Goal: Find specific page/section: Find specific page/section

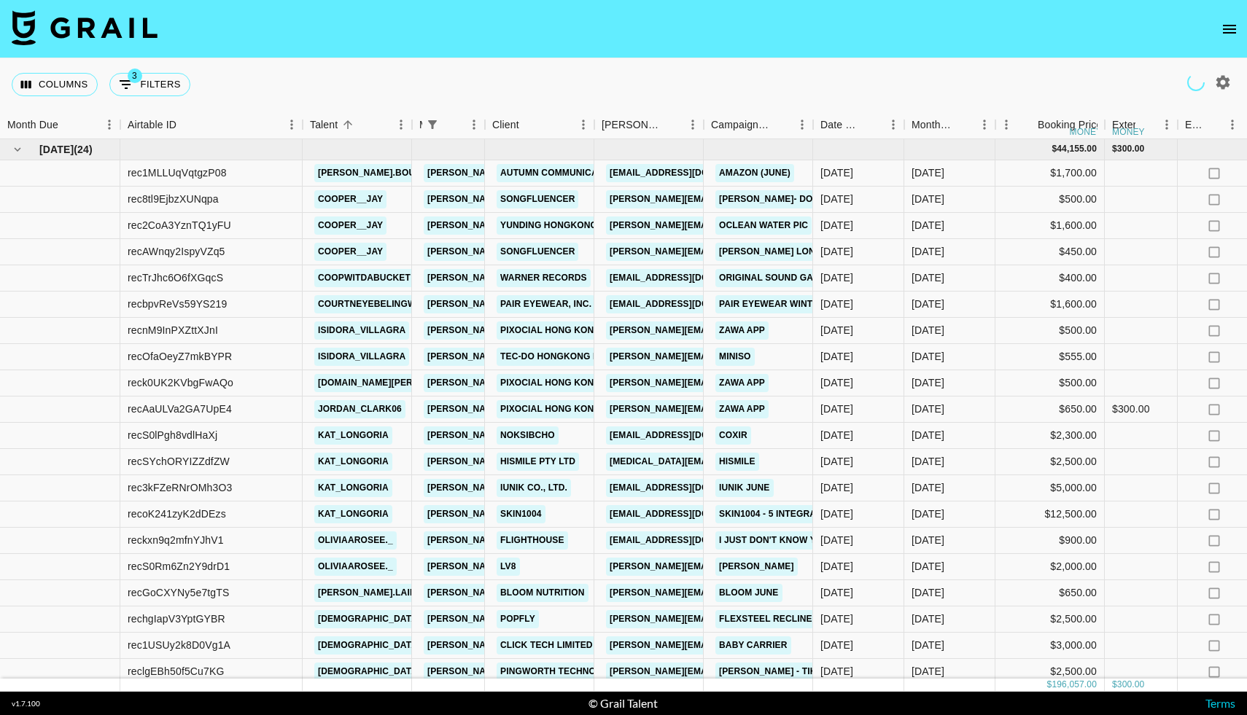
click at [1228, 31] on icon "open drawer" at bounding box center [1228, 28] width 17 height 17
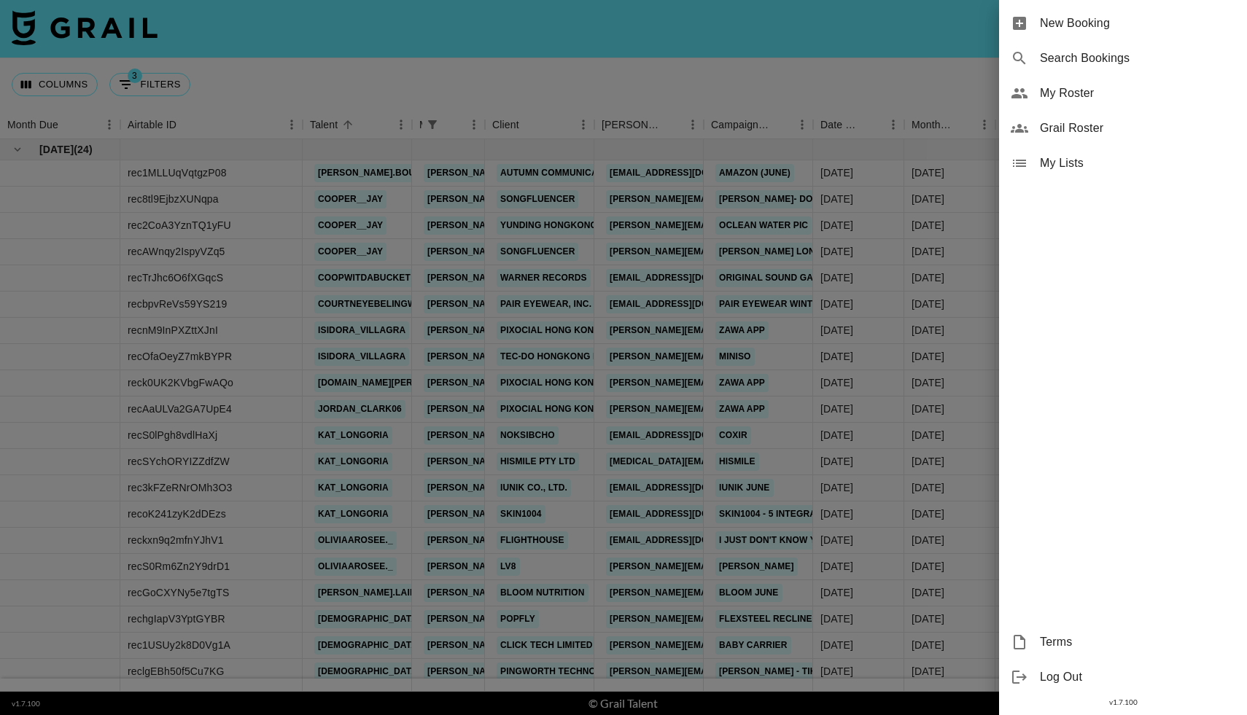
click at [1063, 133] on span "Grail Roster" at bounding box center [1137, 128] width 195 height 17
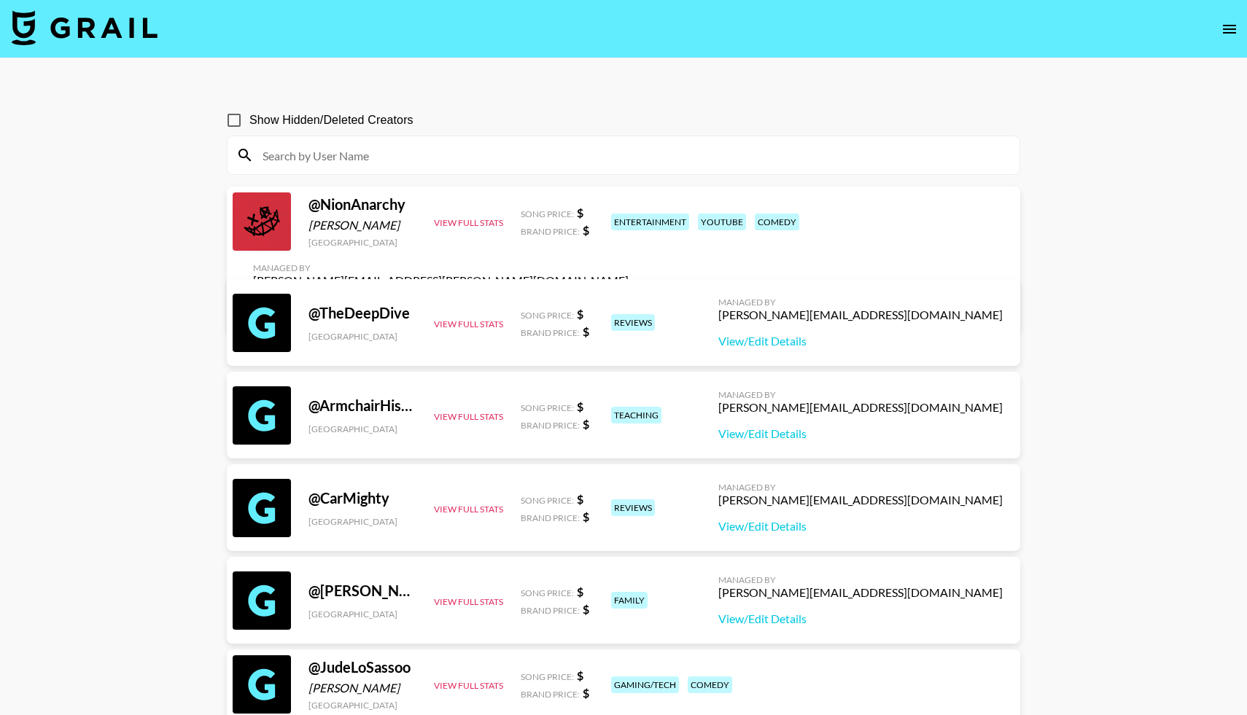
click at [370, 149] on input at bounding box center [632, 155] width 757 height 23
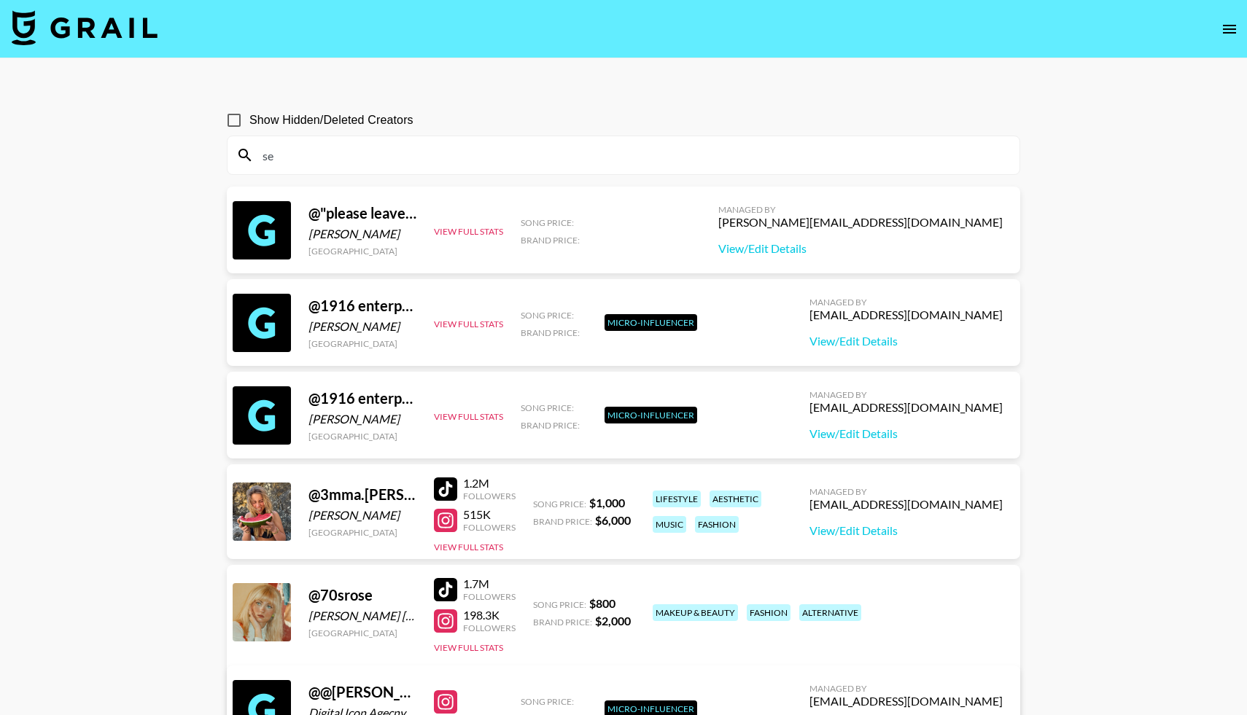
type input "s"
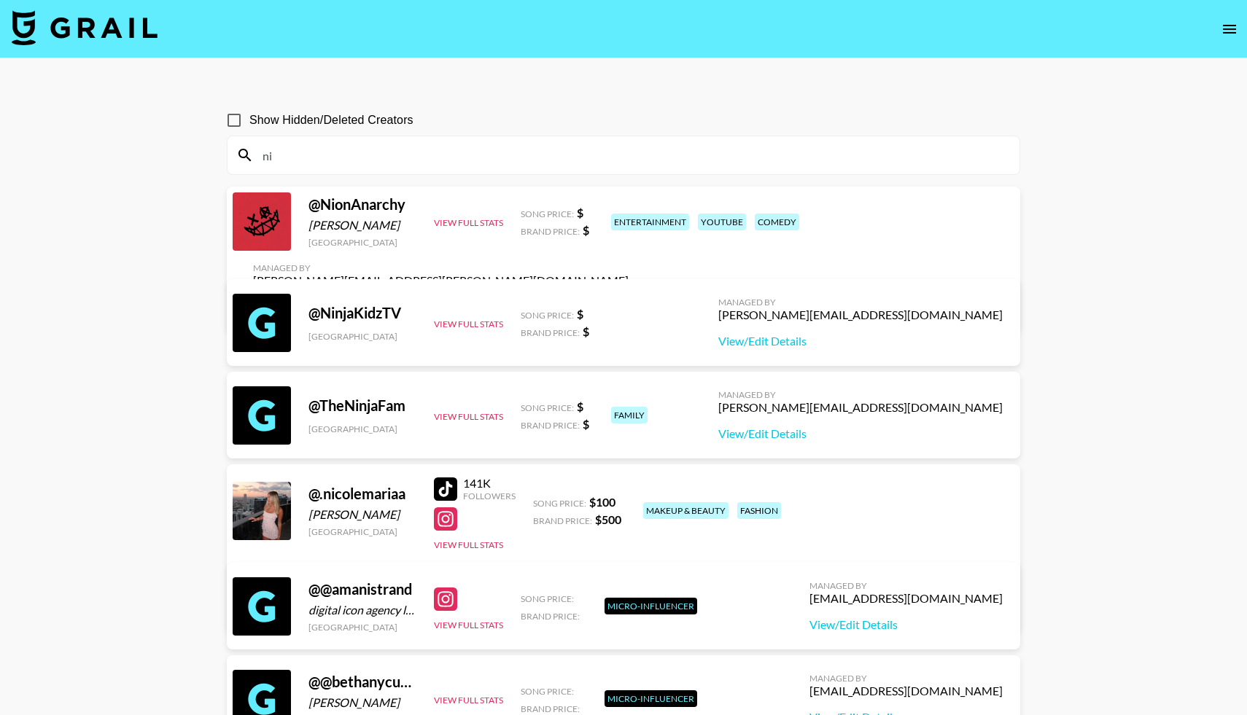
type input "n"
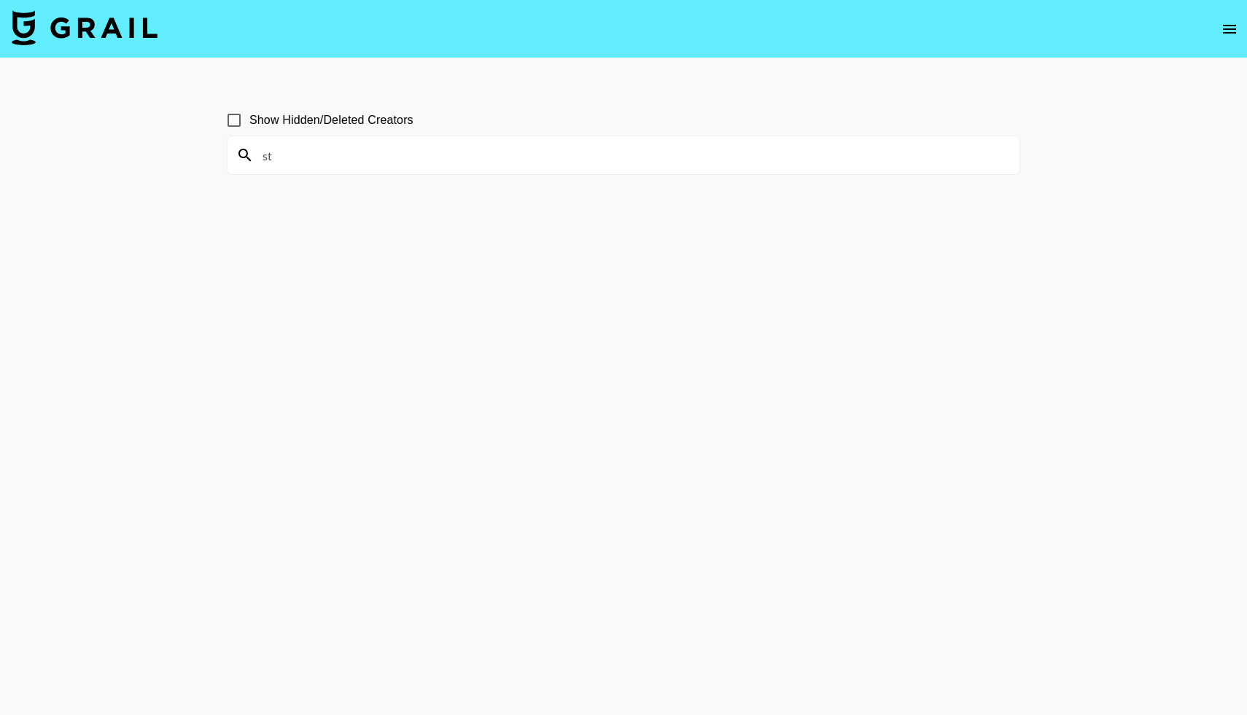
type input "s"
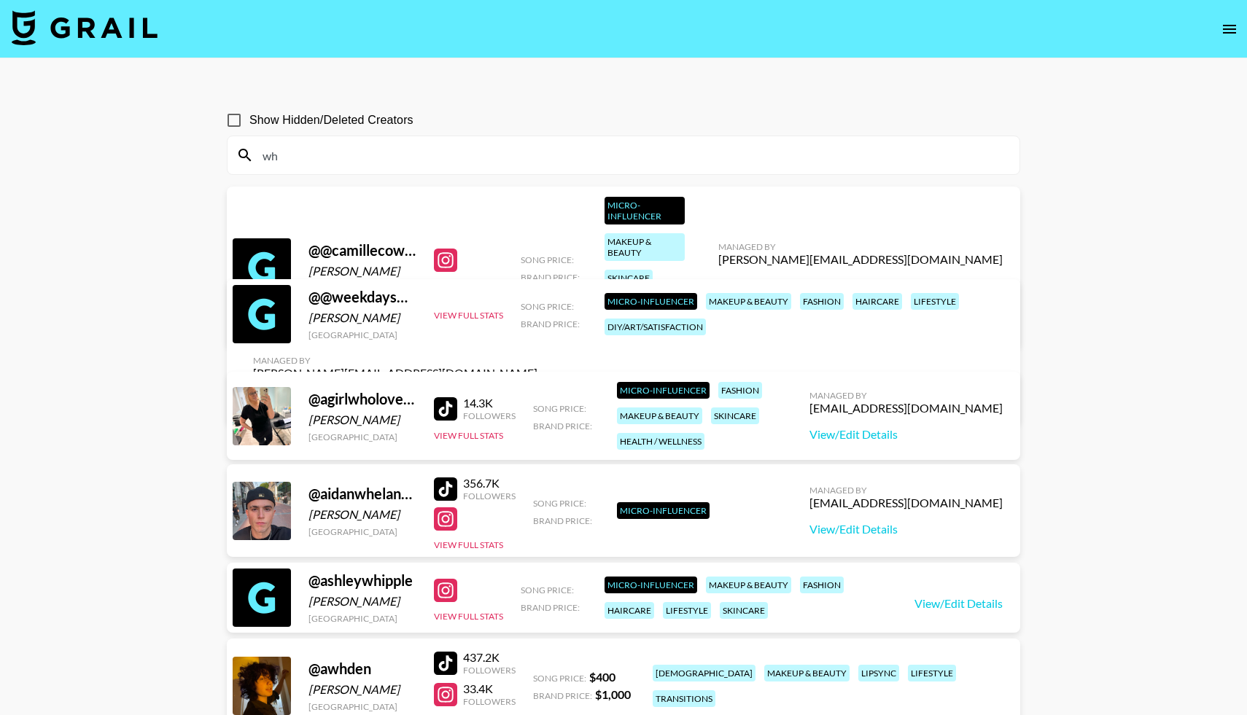
type input "w"
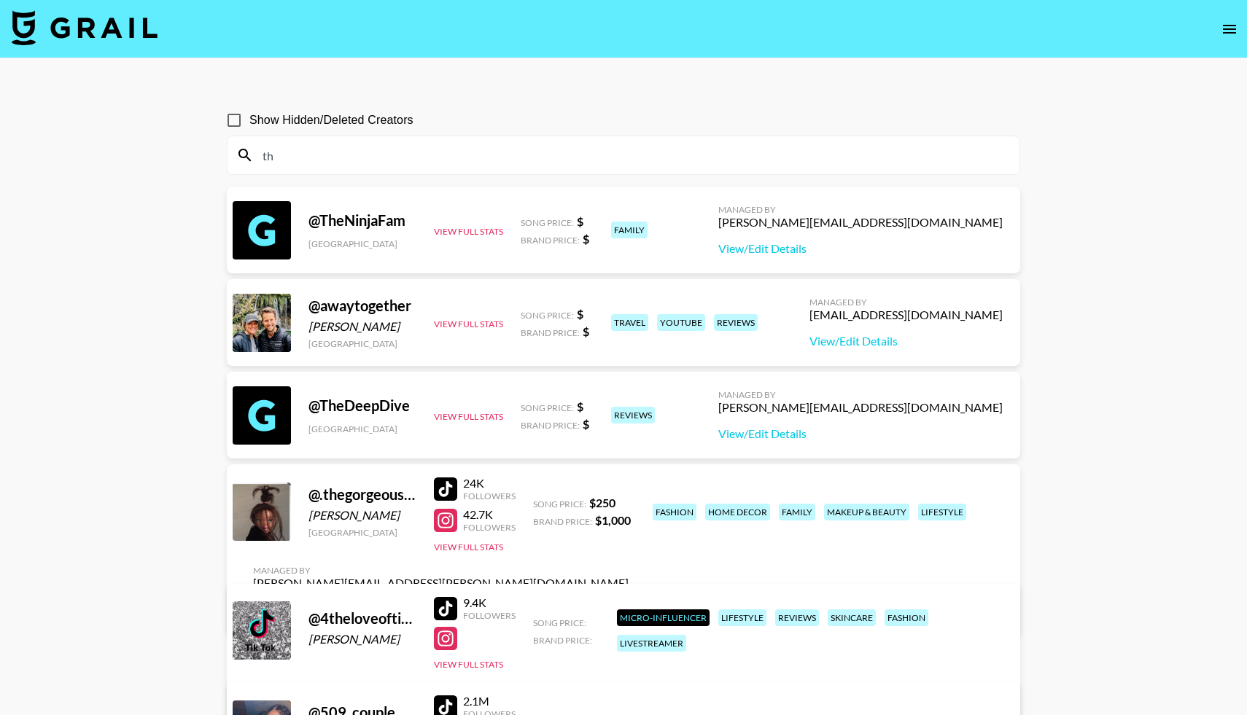
type input "t"
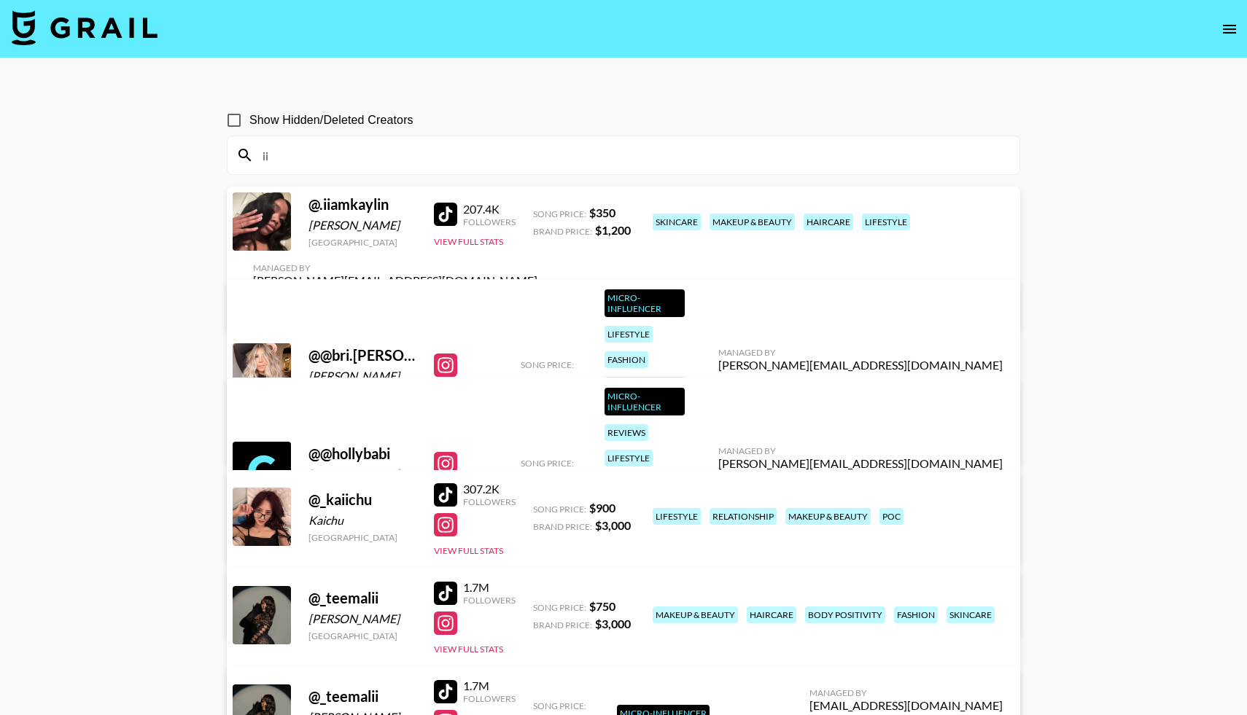
type input "i"
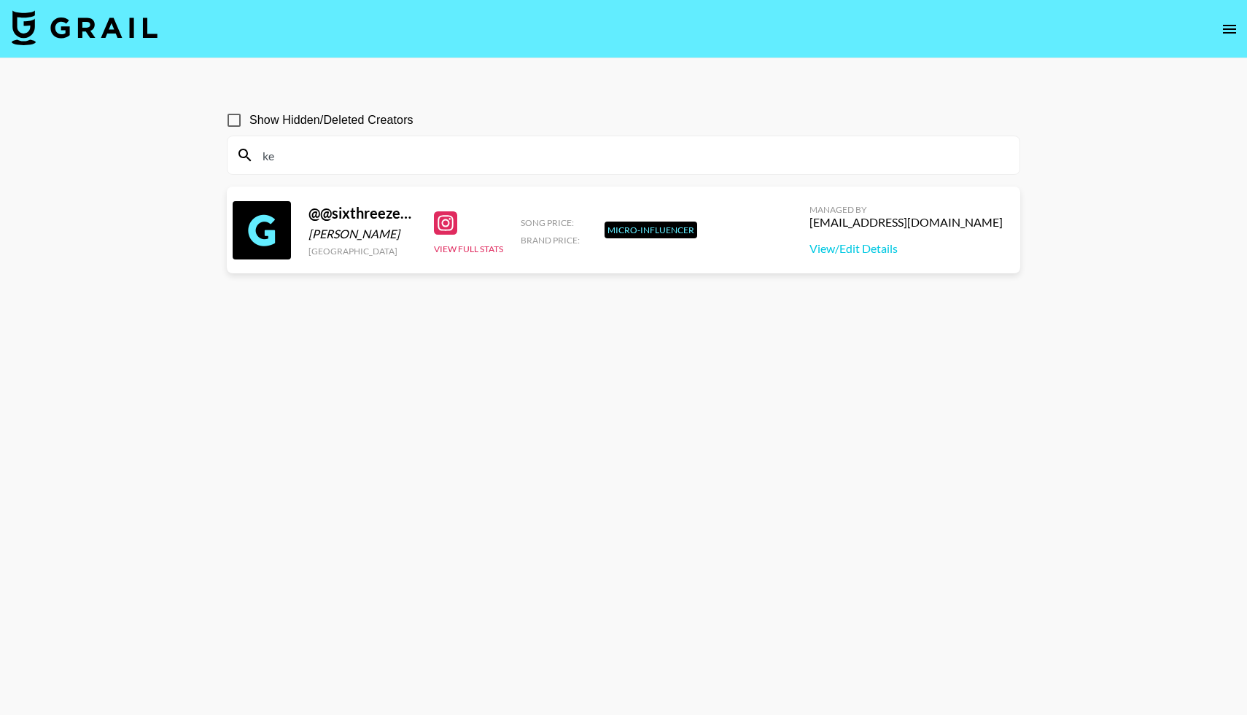
type input "k"
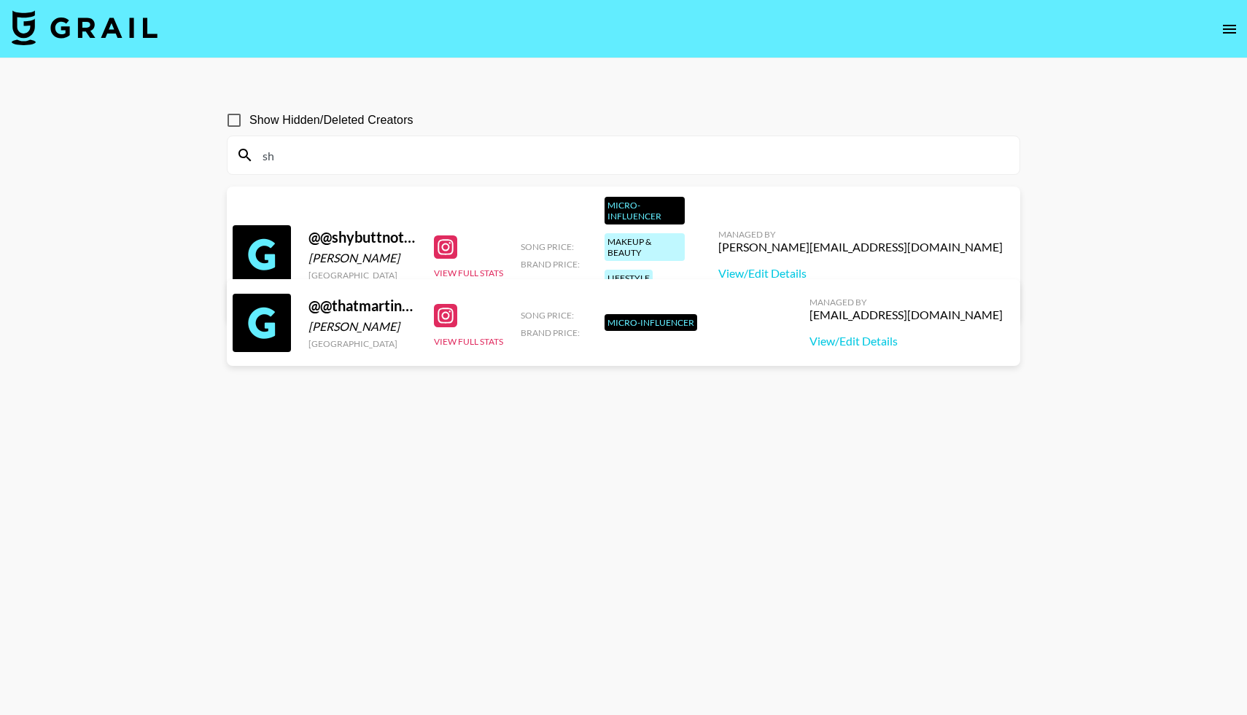
type input "s"
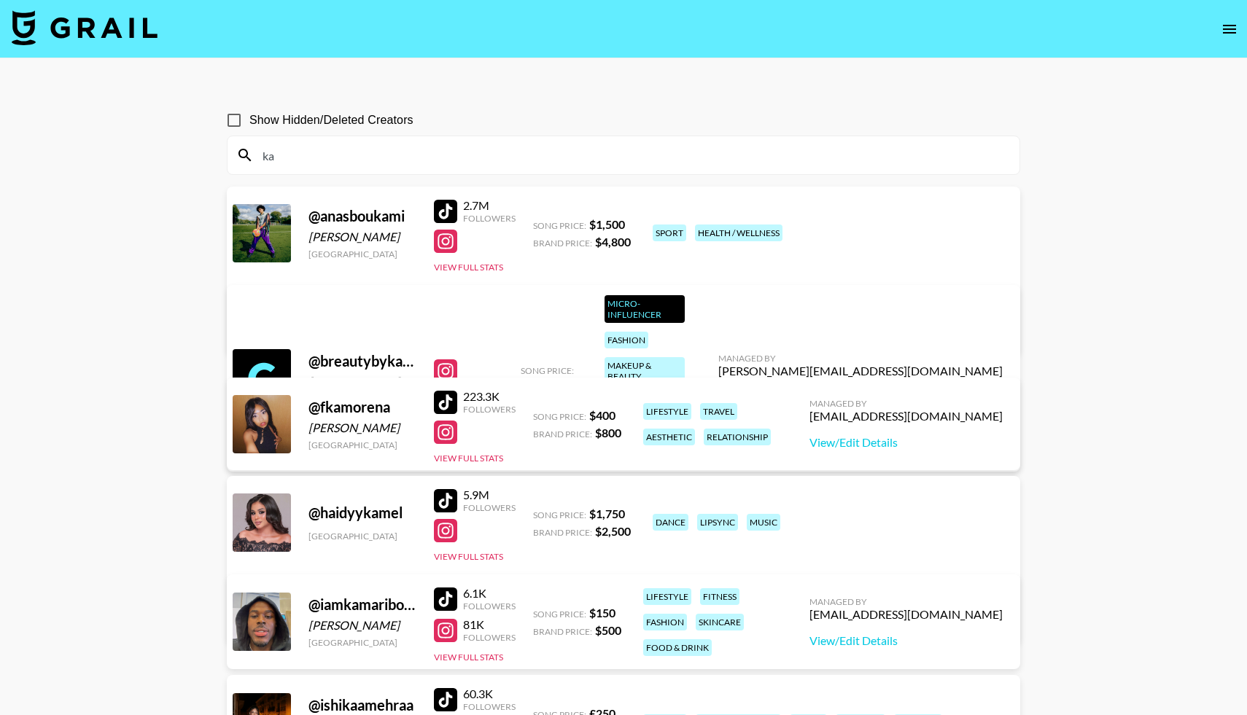
type input "k"
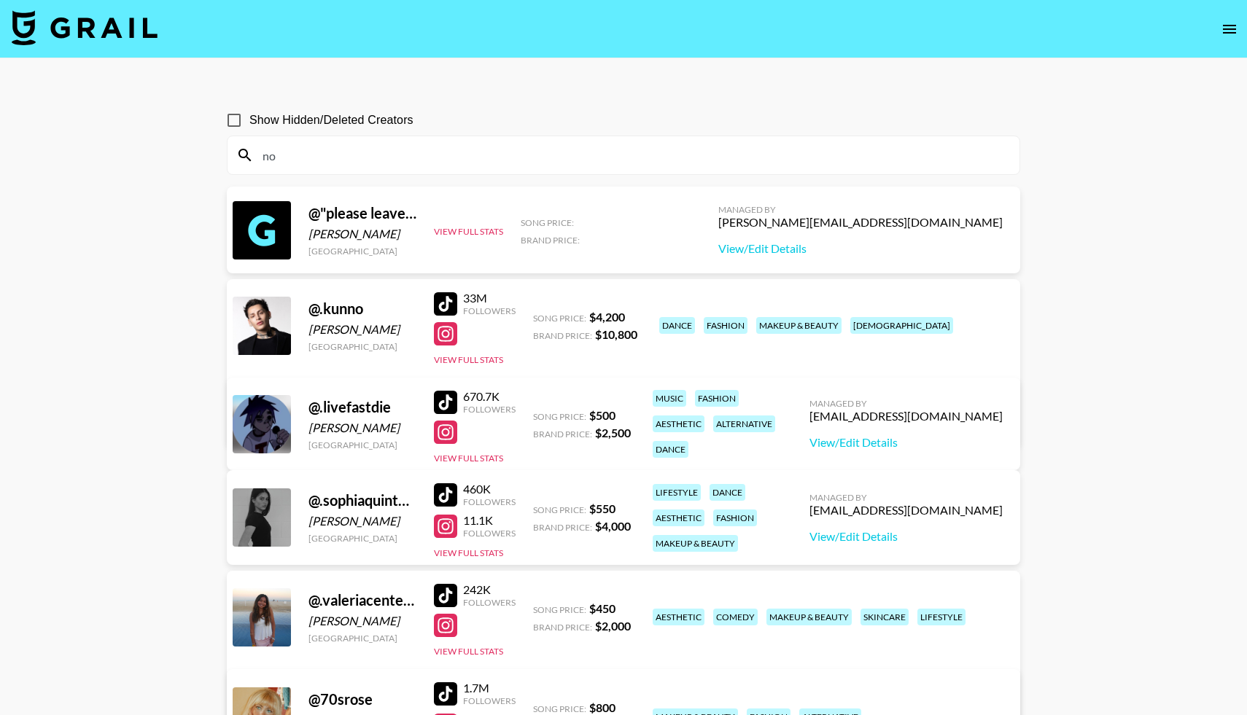
type input "n"
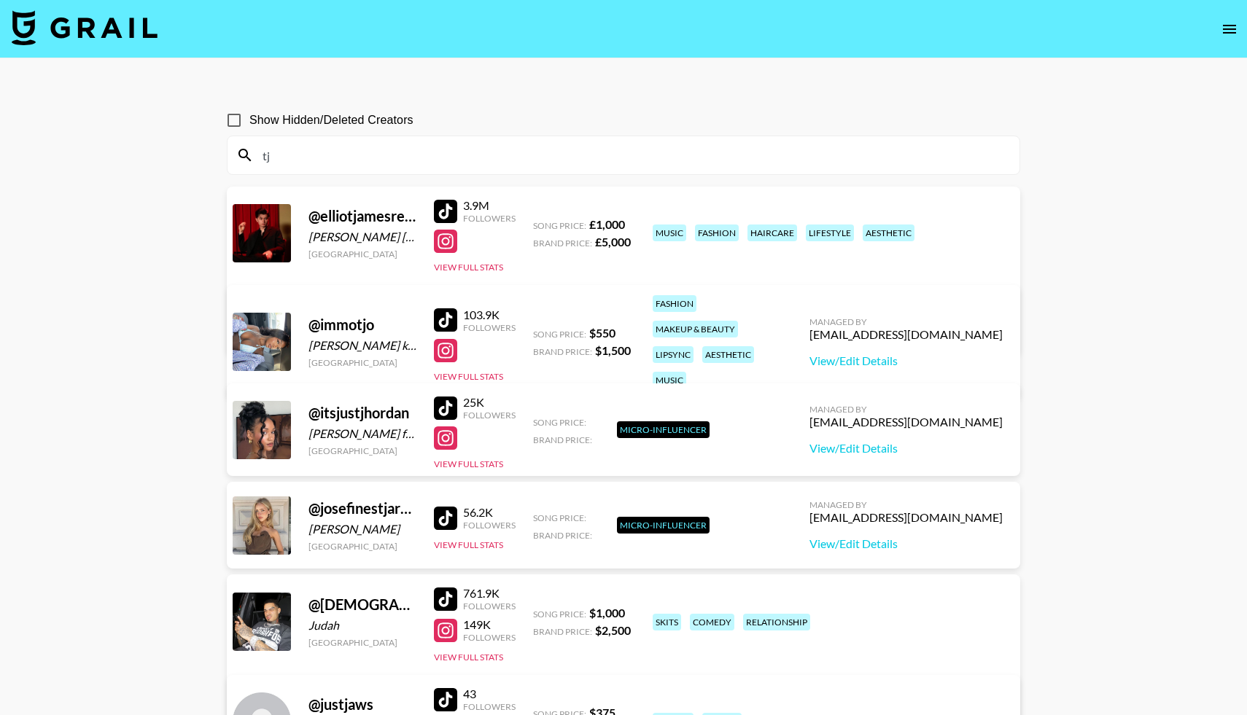
type input "t"
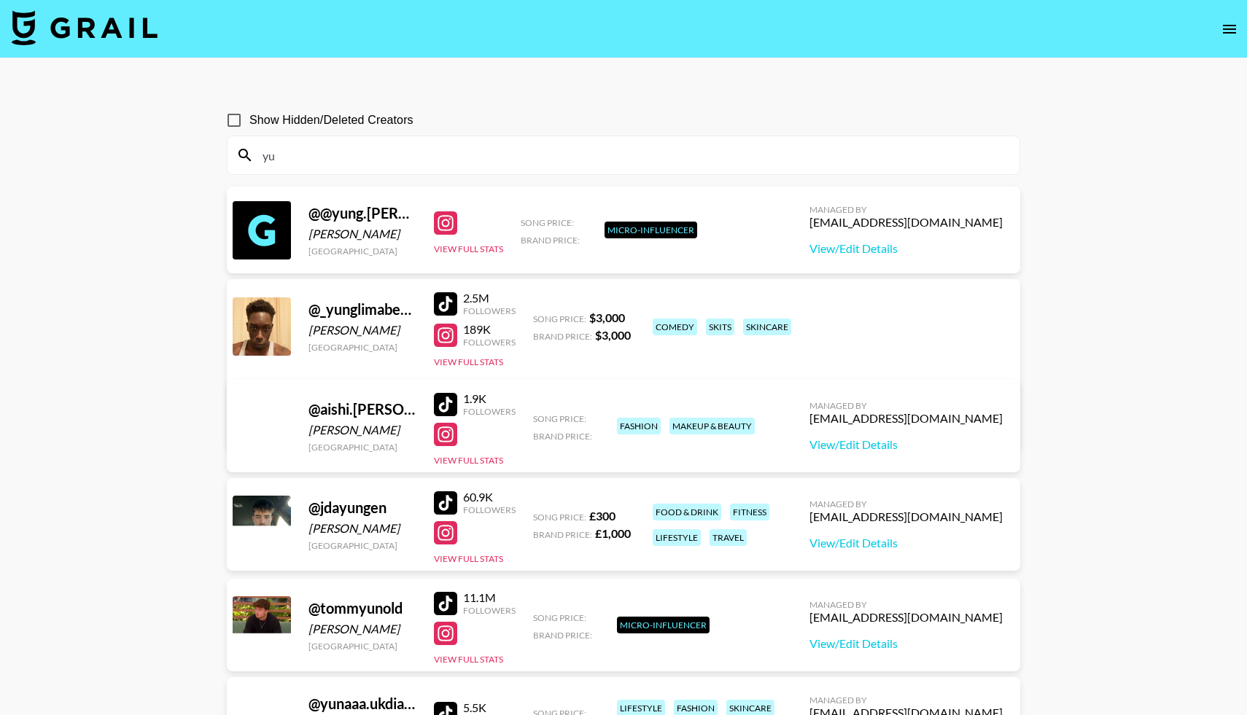
type input "y"
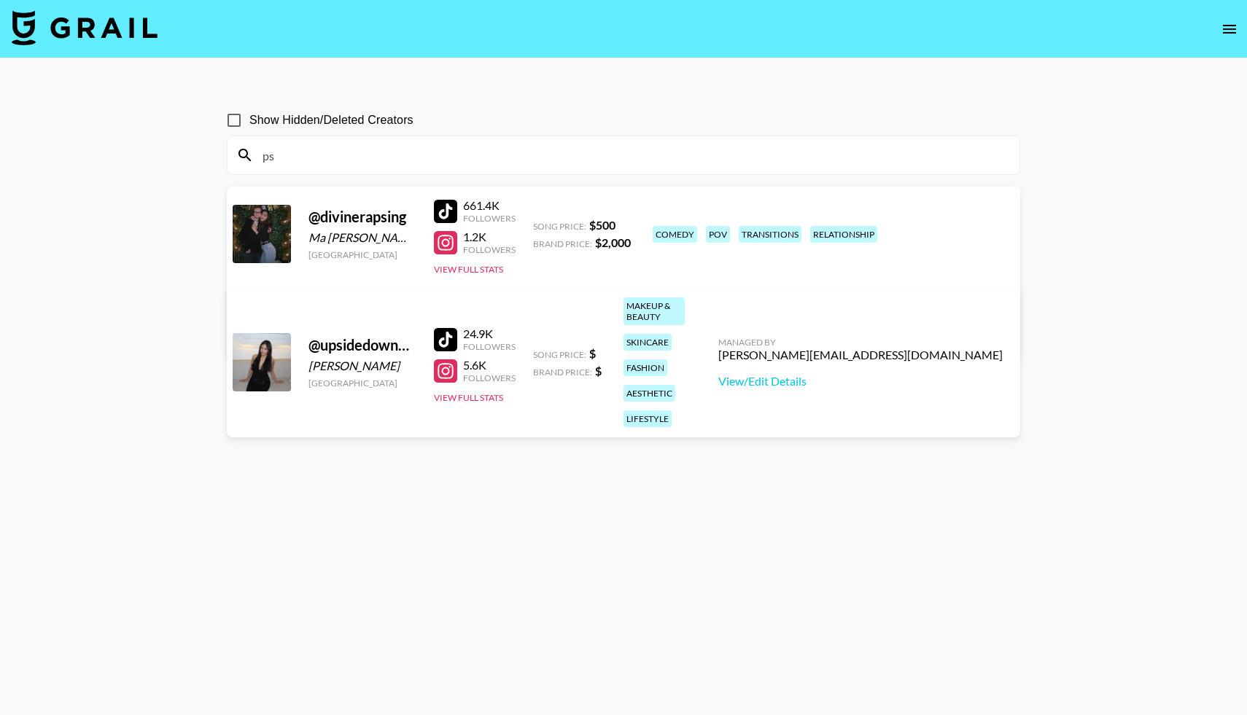
type input "p"
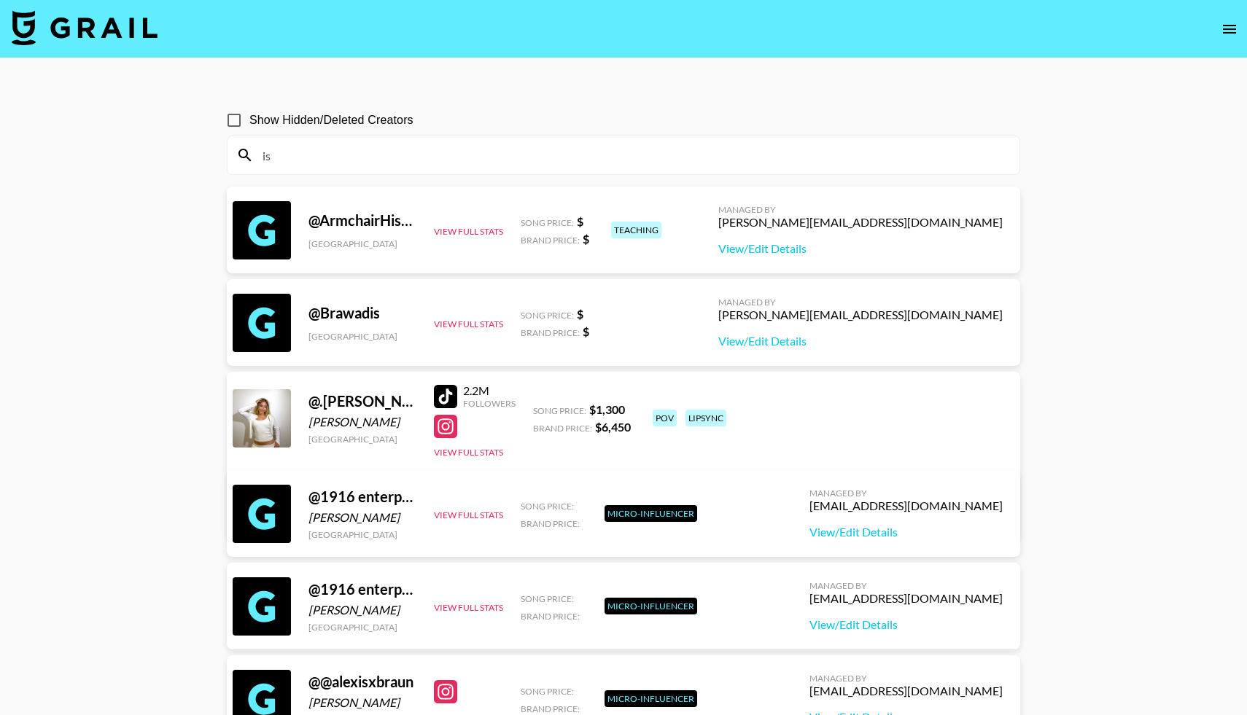
type input "i"
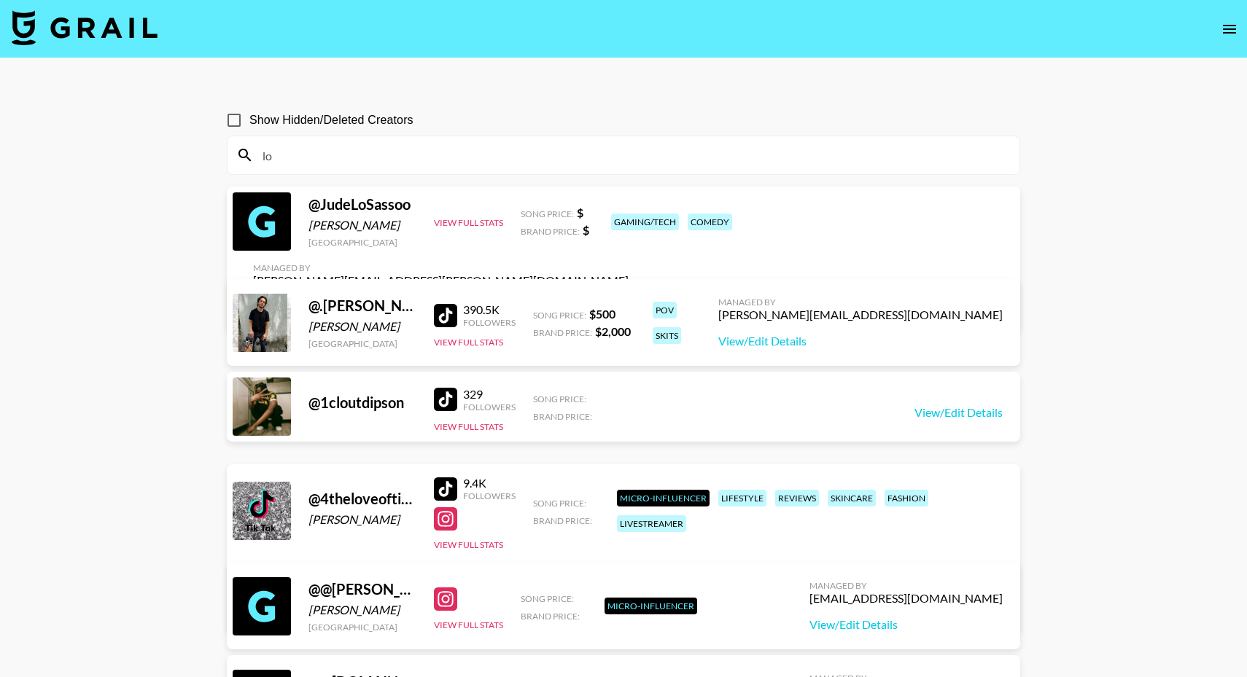
type input "l"
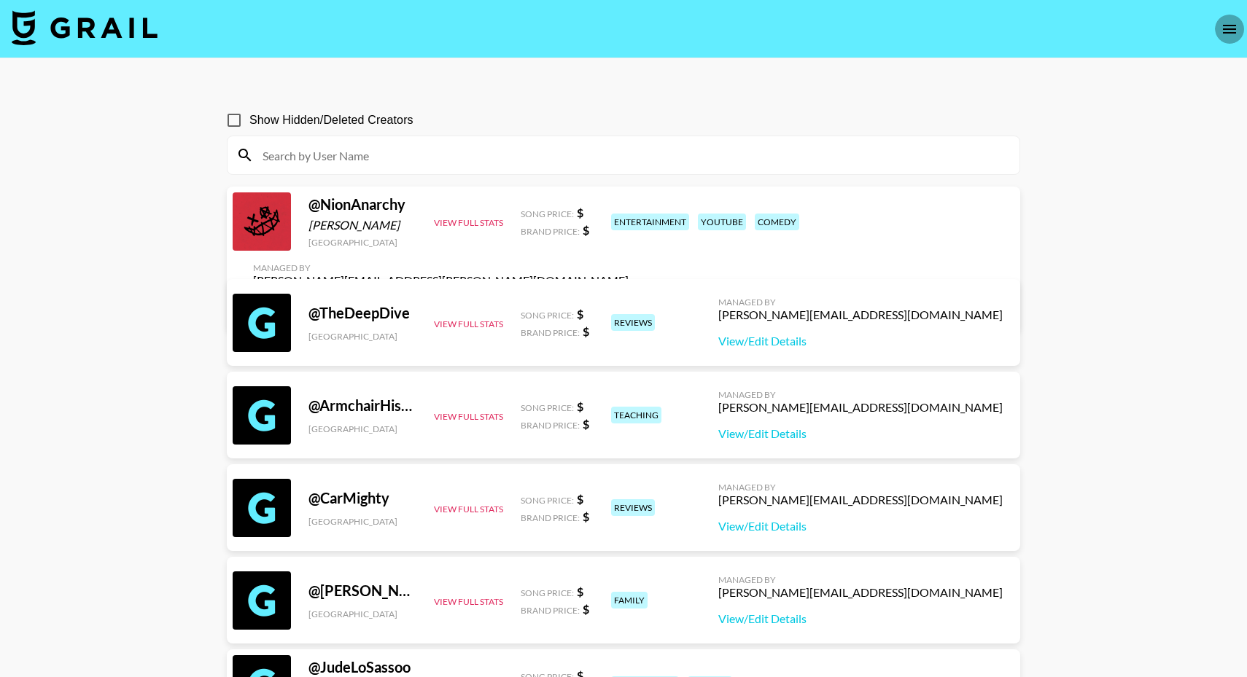
click at [1222, 28] on icon "open drawer" at bounding box center [1228, 28] width 17 height 17
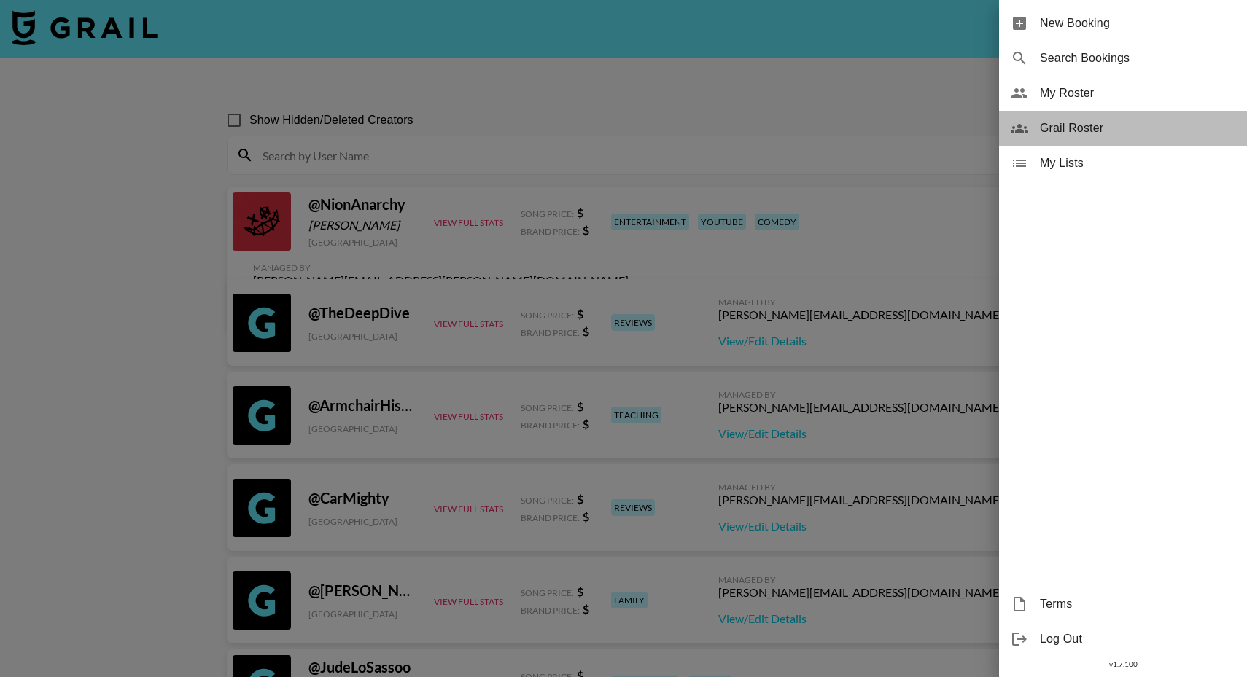
click at [1072, 128] on span "Grail Roster" at bounding box center [1137, 128] width 195 height 17
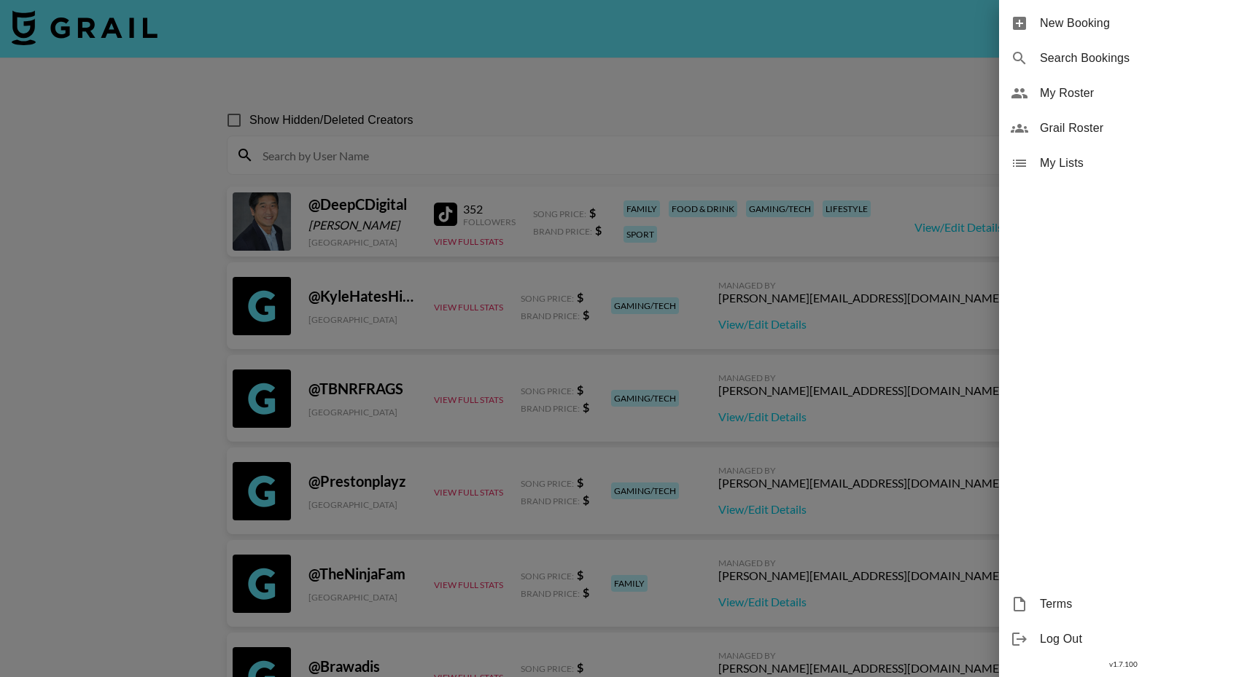
click at [507, 152] on div at bounding box center [623, 338] width 1247 height 677
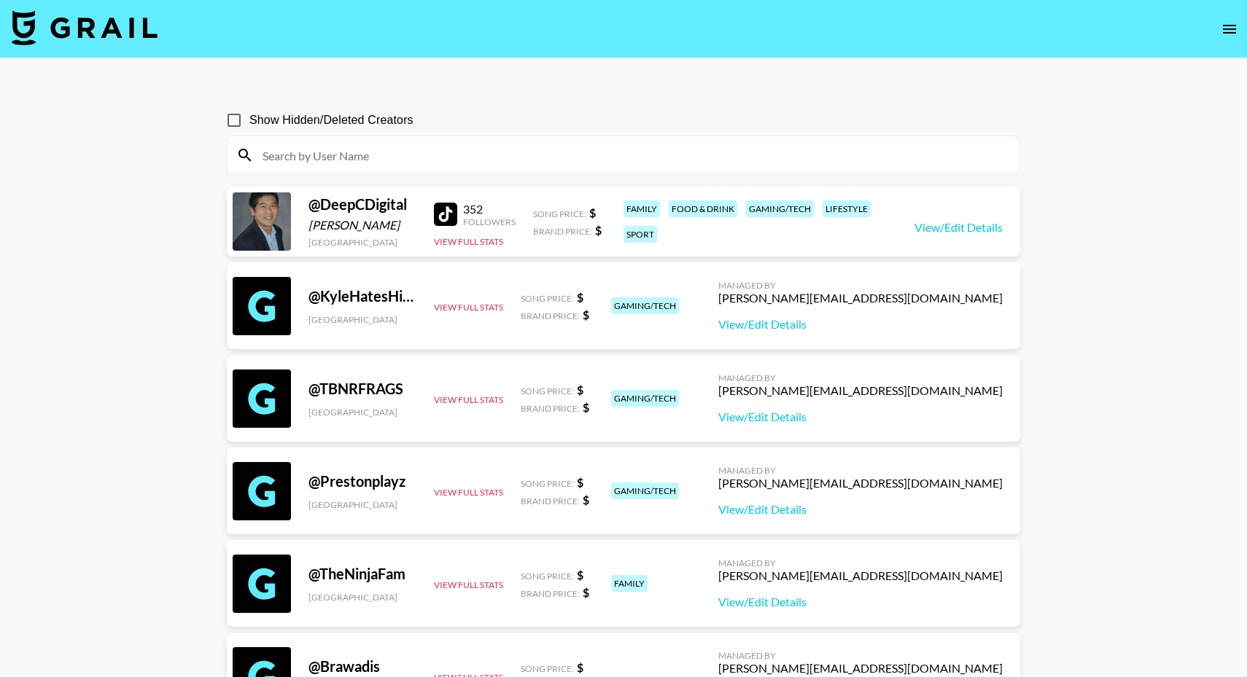
click at [476, 151] on input at bounding box center [632, 155] width 757 height 23
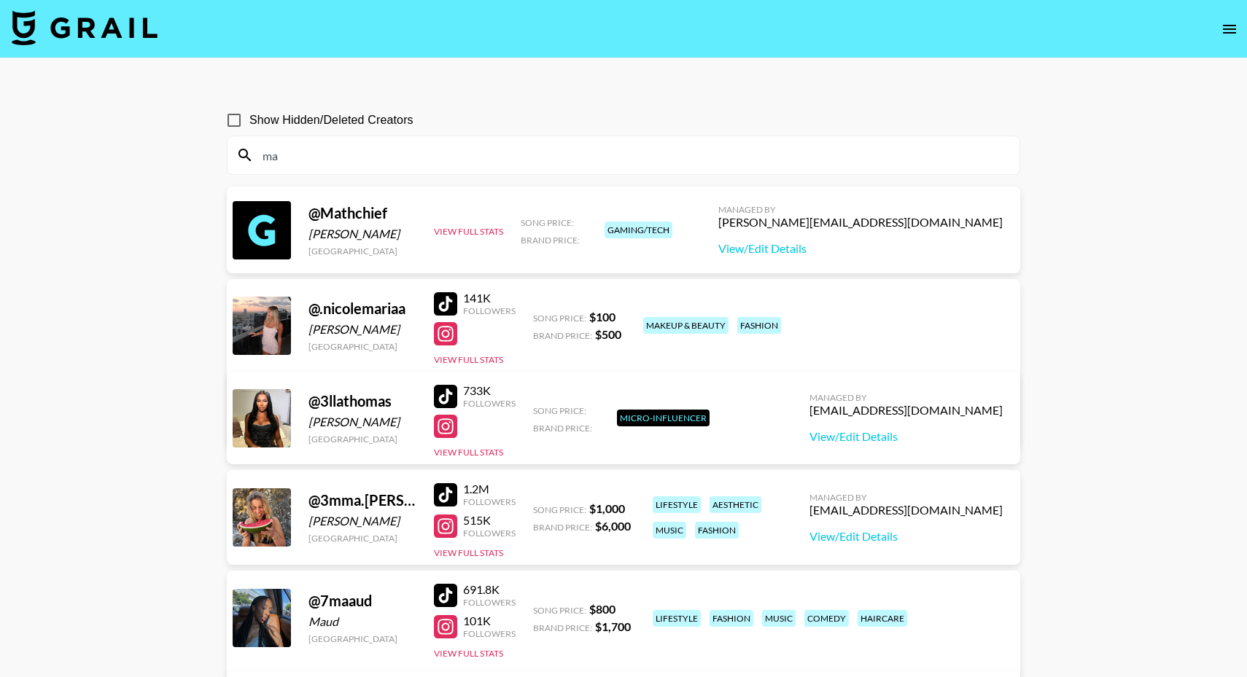
type input "m"
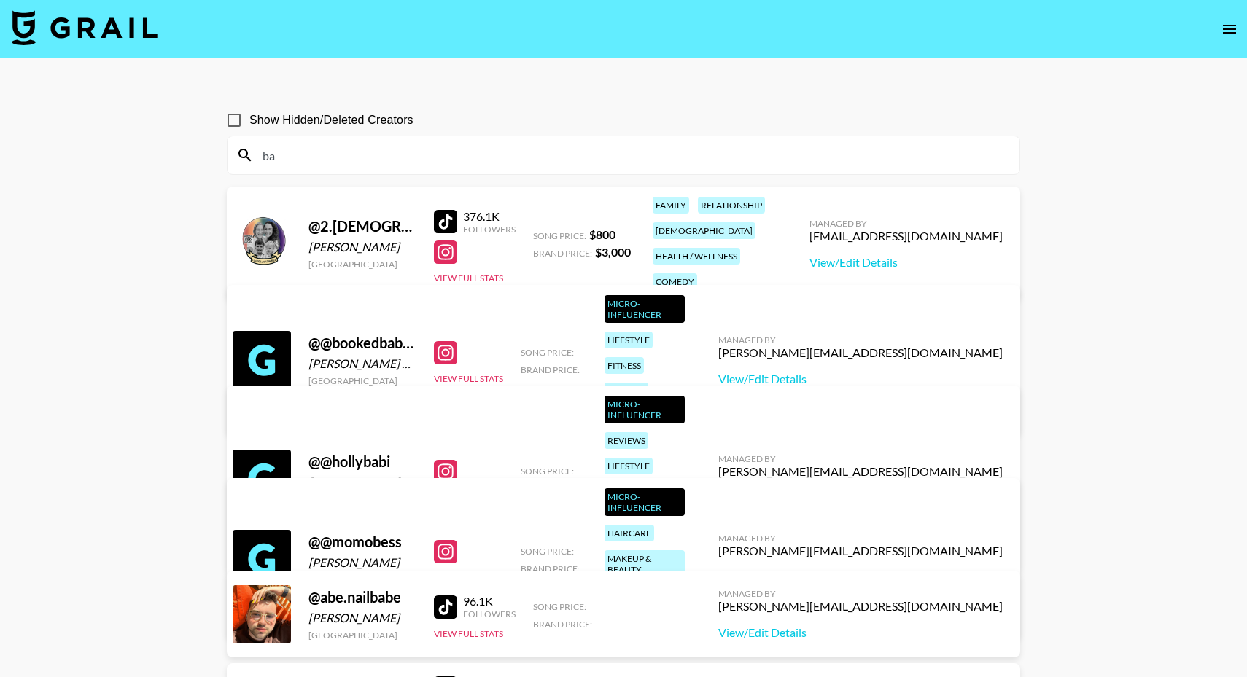
type input "b"
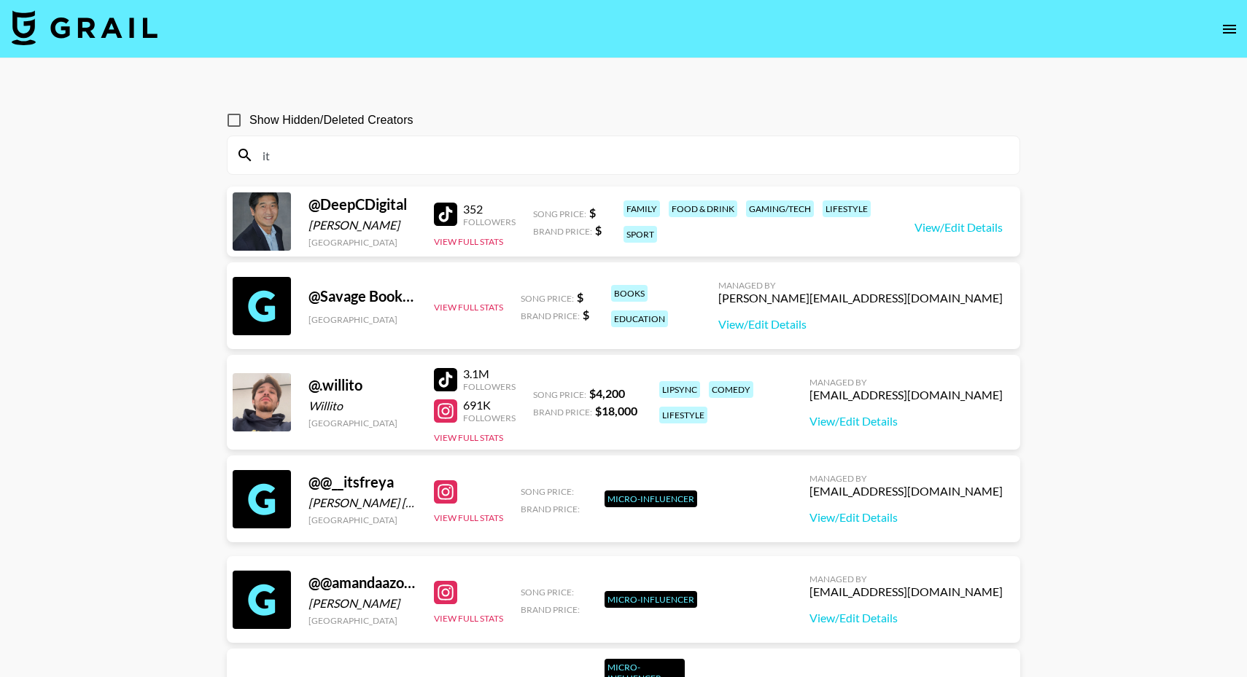
type input "i"
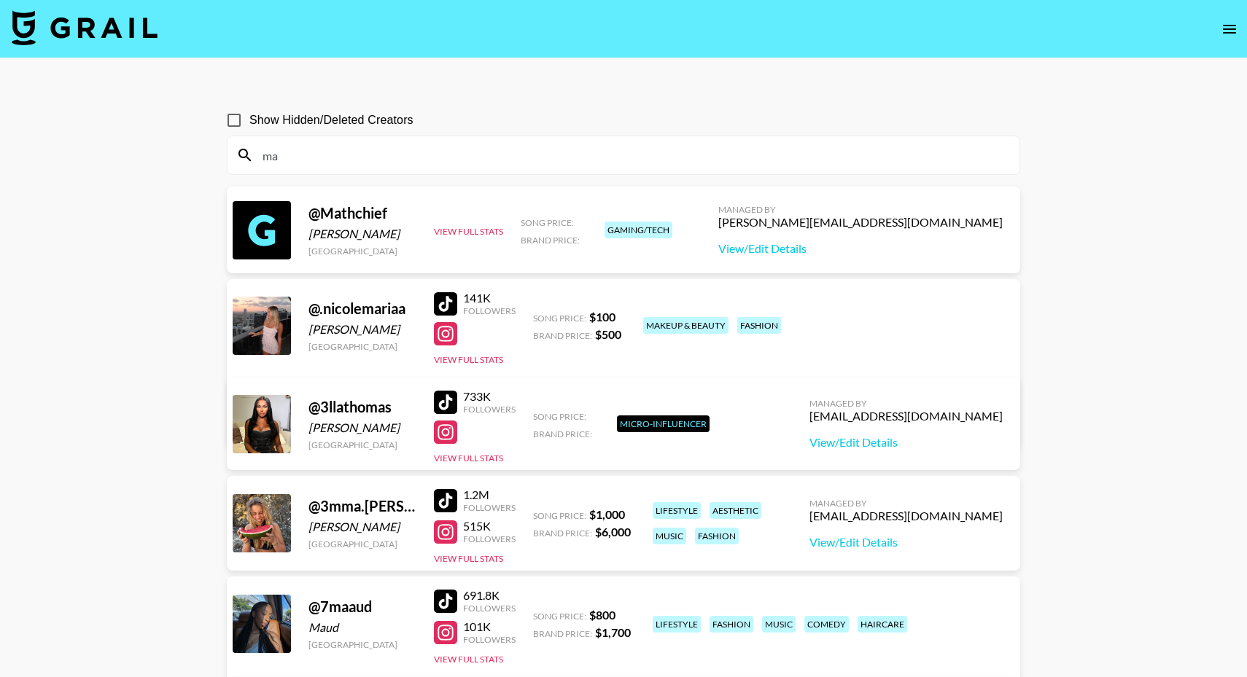
type input "m"
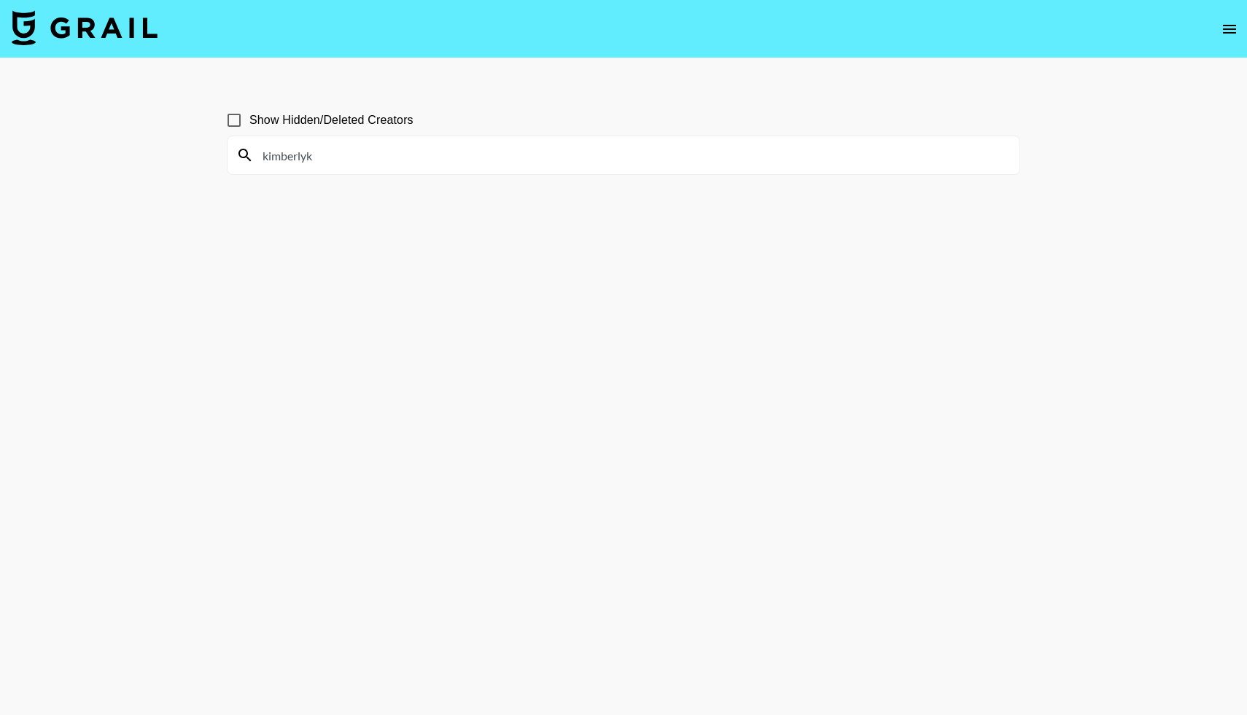
type input "kimberlyk"
